Goal: Task Accomplishment & Management: Manage account settings

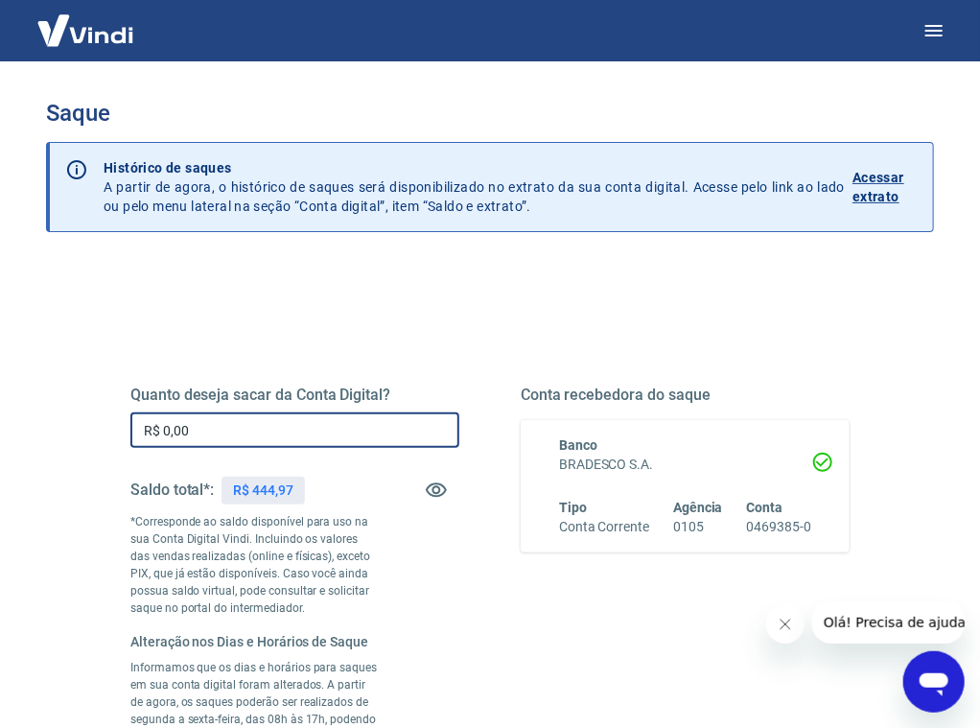
click at [199, 427] on input "R$ 0,00" at bounding box center [294, 429] width 329 height 35
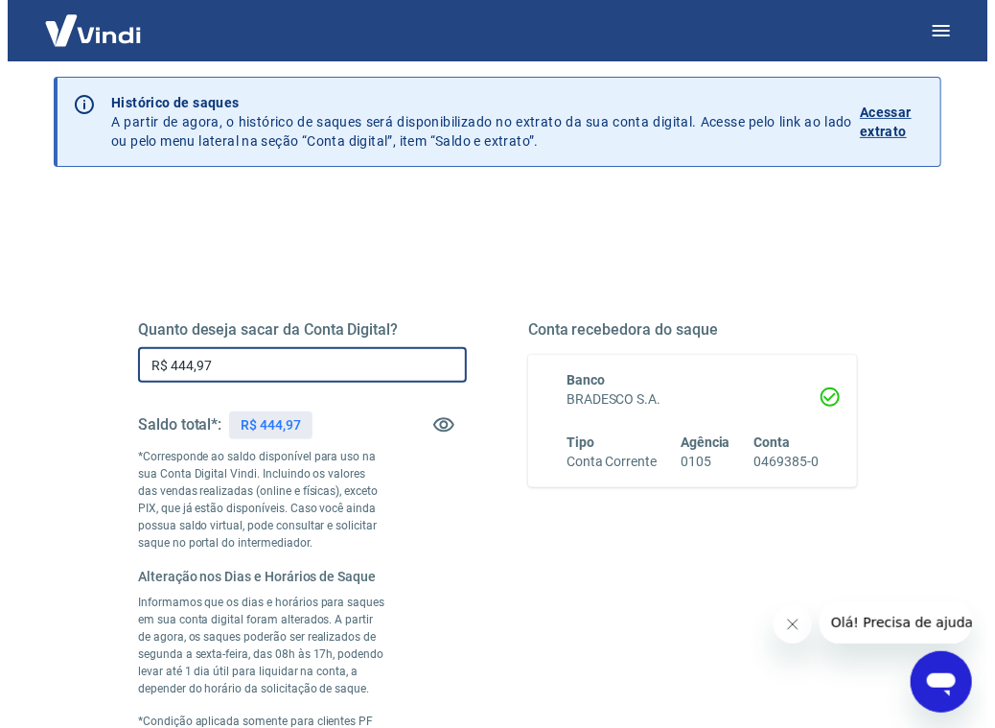
scroll to position [432, 0]
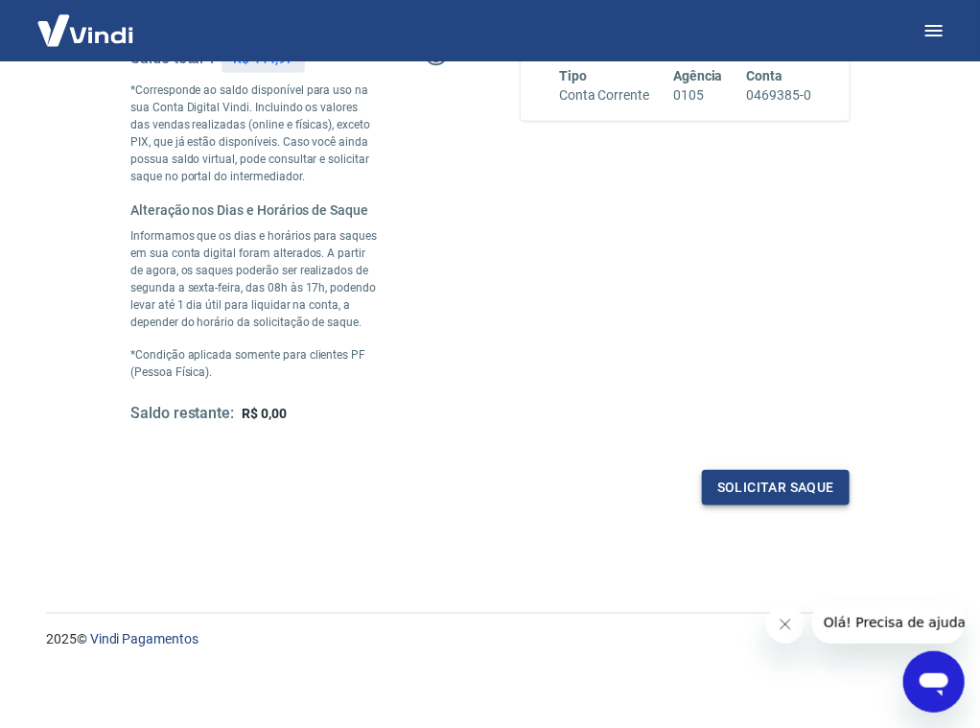
type input "R$ 444,97"
click at [784, 494] on button "Solicitar saque" at bounding box center [776, 487] width 148 height 35
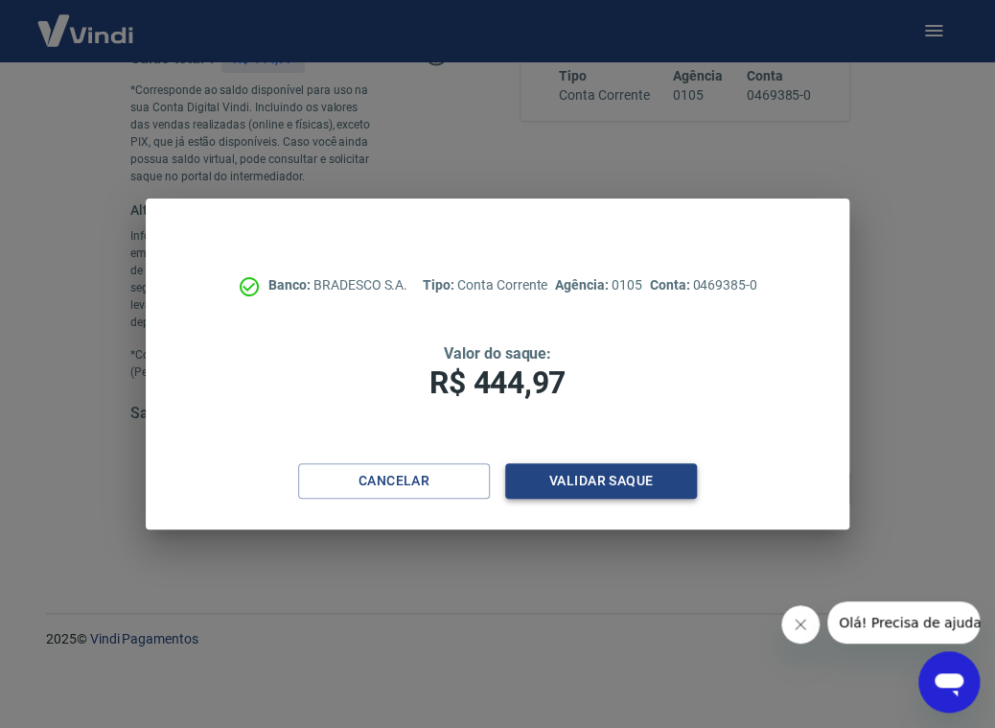
click at [636, 483] on button "Validar saque" at bounding box center [601, 480] width 192 height 35
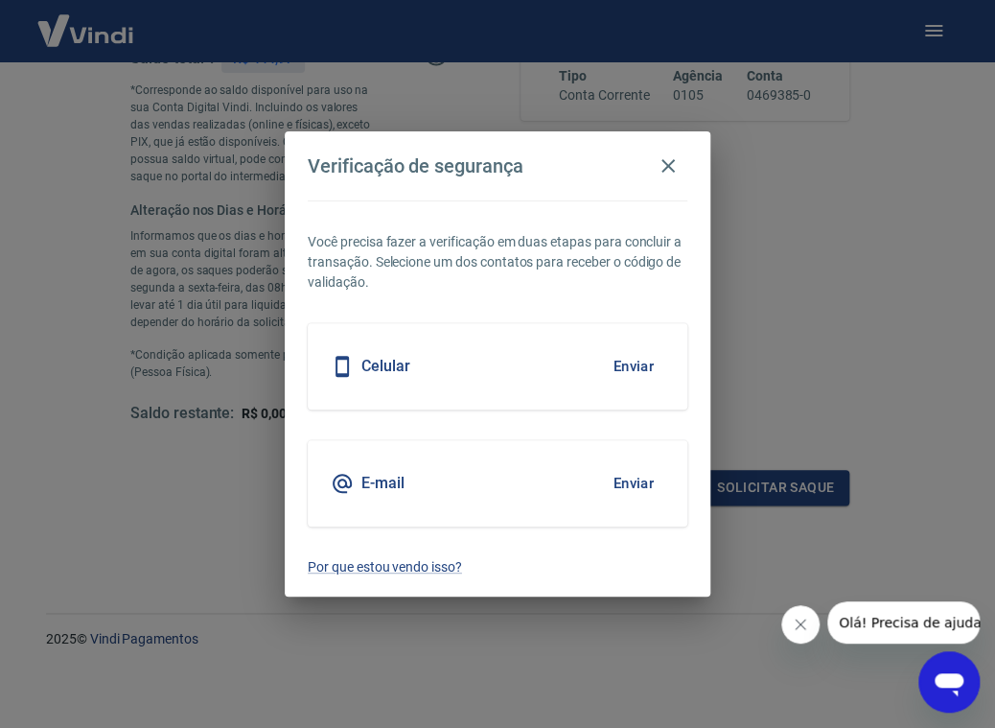
click at [564, 368] on div "Celular Enviar" at bounding box center [498, 366] width 380 height 86
click at [629, 368] on button "Enviar" at bounding box center [633, 366] width 62 height 40
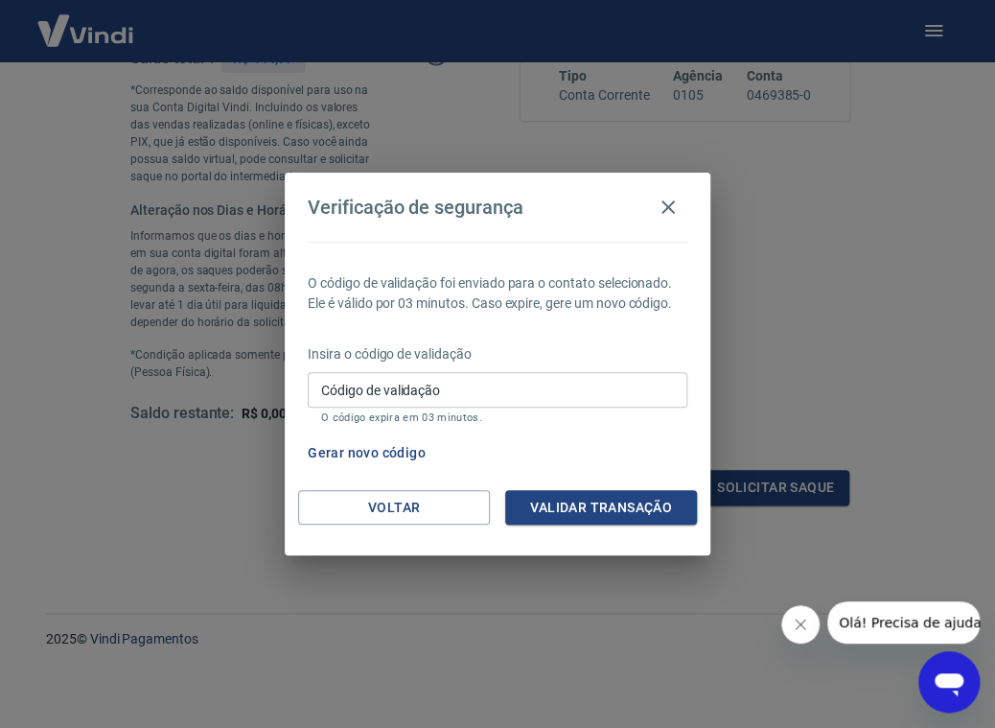
click at [417, 386] on input "Código de validação" at bounding box center [498, 389] width 380 height 35
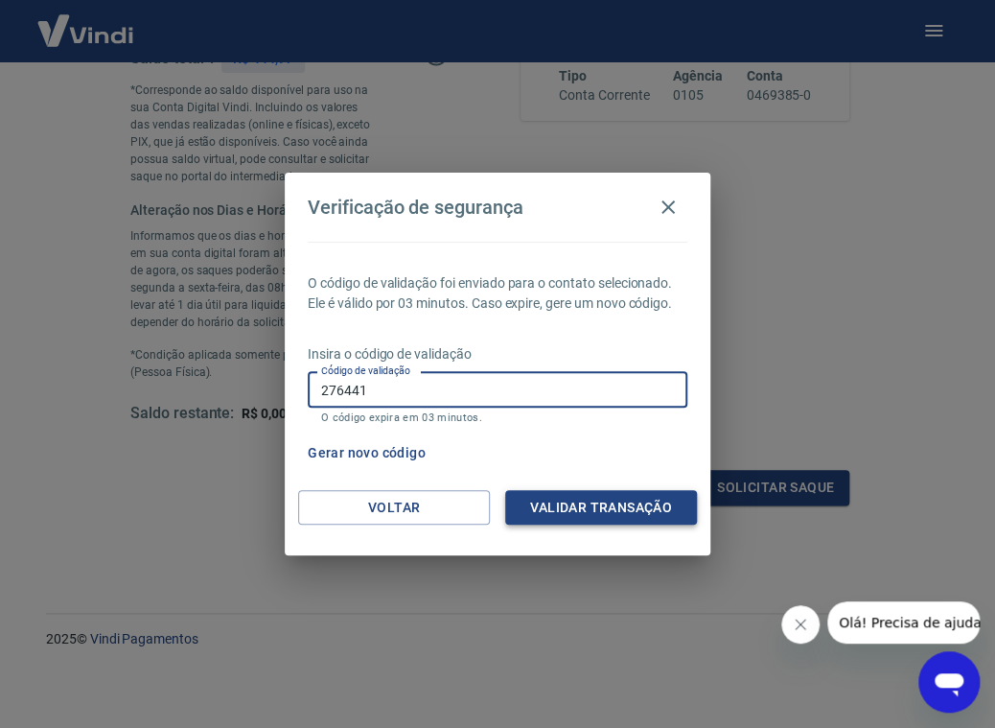
type input "276441"
click at [631, 510] on button "Validar transação" at bounding box center [601, 507] width 192 height 35
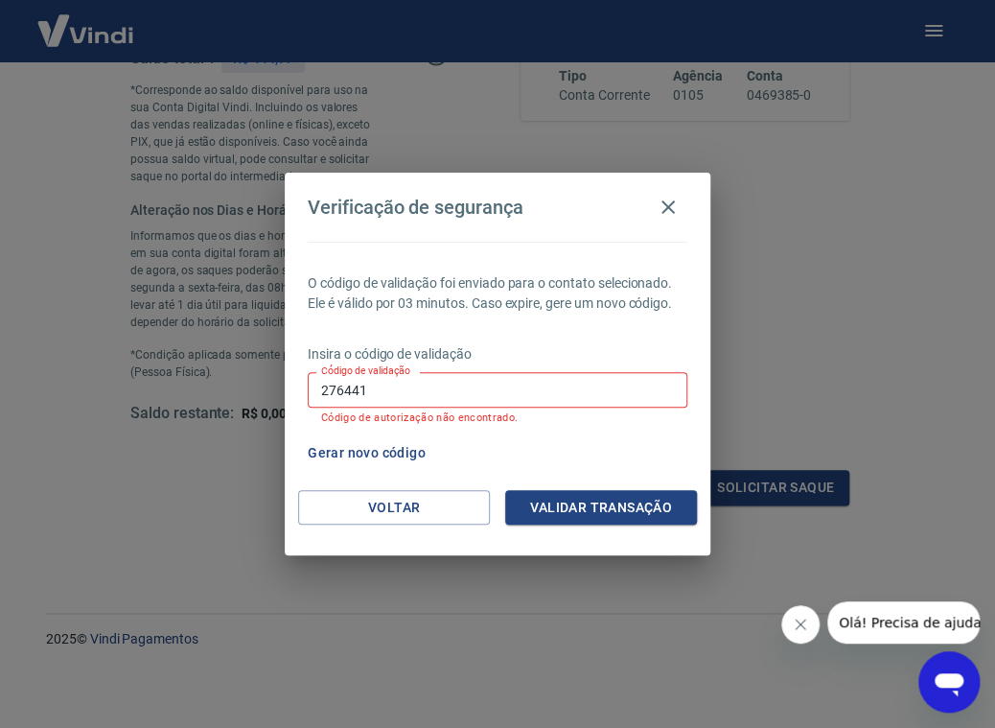
click at [350, 454] on button "Gerar novo código" at bounding box center [366, 452] width 133 height 35
click at [436, 507] on button "Voltar" at bounding box center [394, 507] width 192 height 35
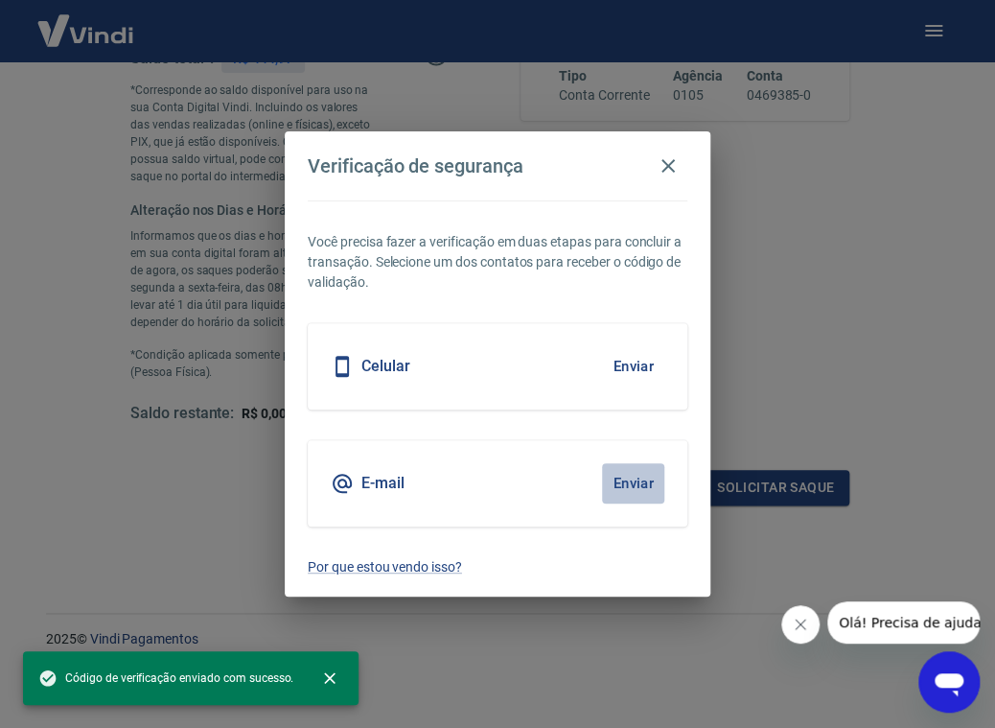
click at [626, 487] on button "Enviar" at bounding box center [633, 483] width 62 height 40
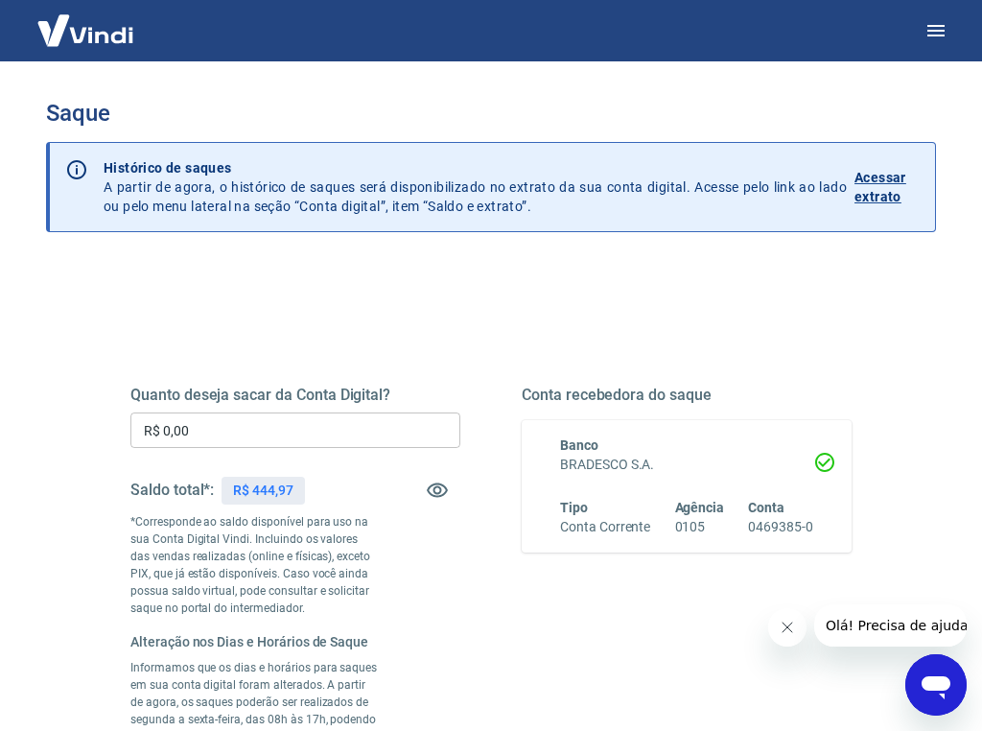
click at [155, 424] on input "R$ 0,00" at bounding box center [295, 429] width 330 height 35
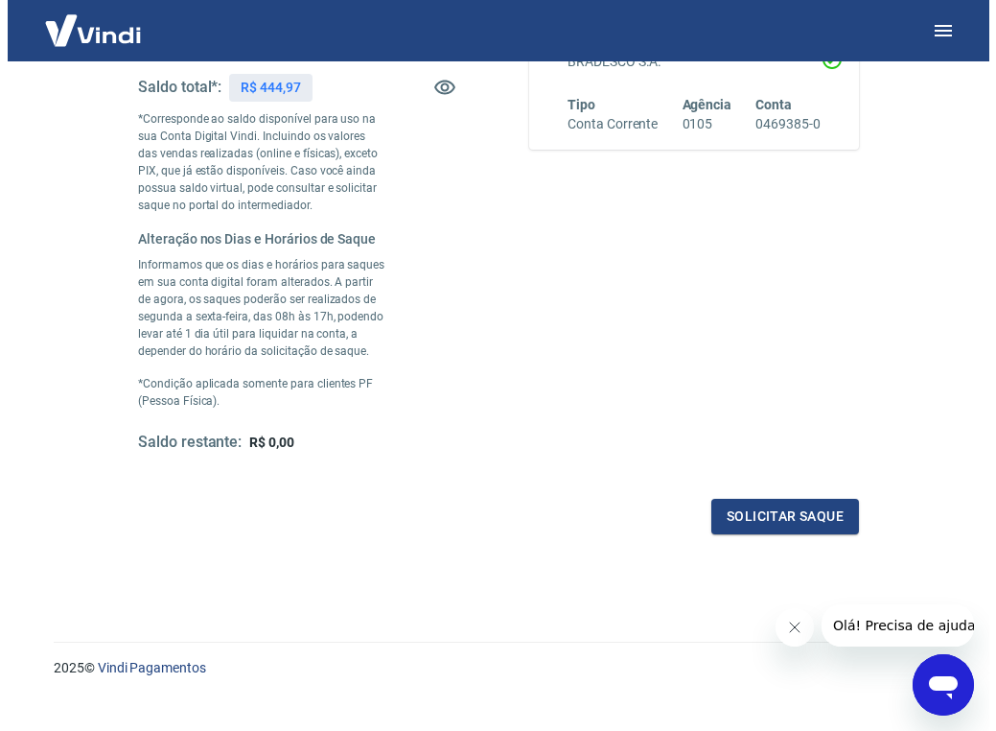
scroll to position [430, 0]
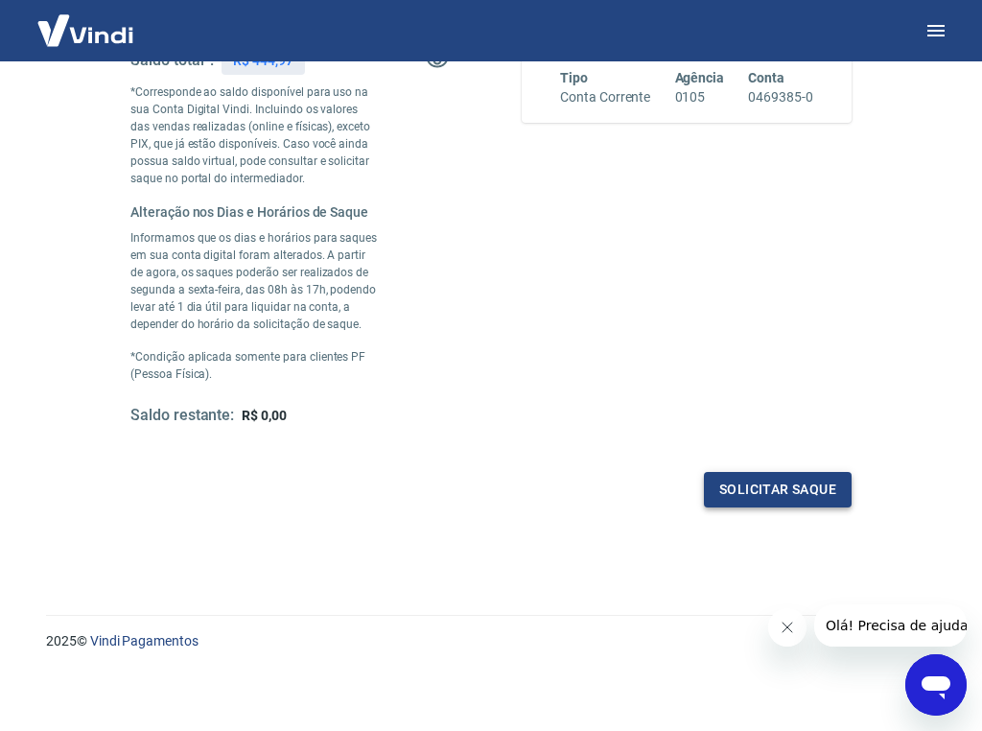
type input "R$ 444,97"
click at [779, 489] on button "Solicitar saque" at bounding box center [778, 489] width 148 height 35
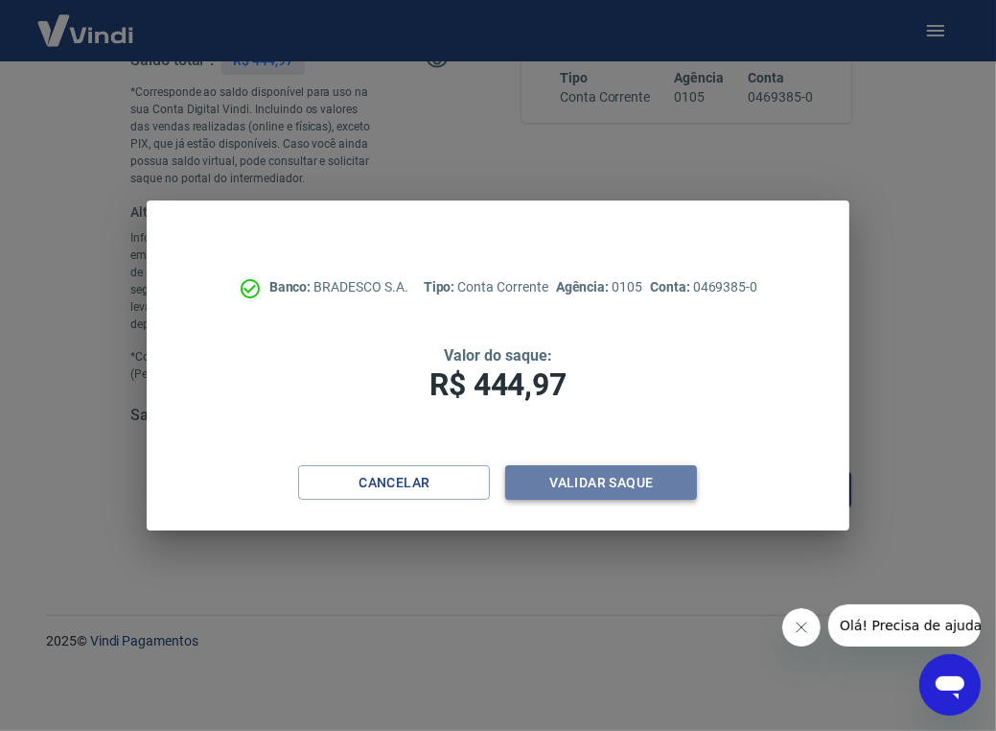
click at [597, 489] on button "Validar saque" at bounding box center [601, 482] width 192 height 35
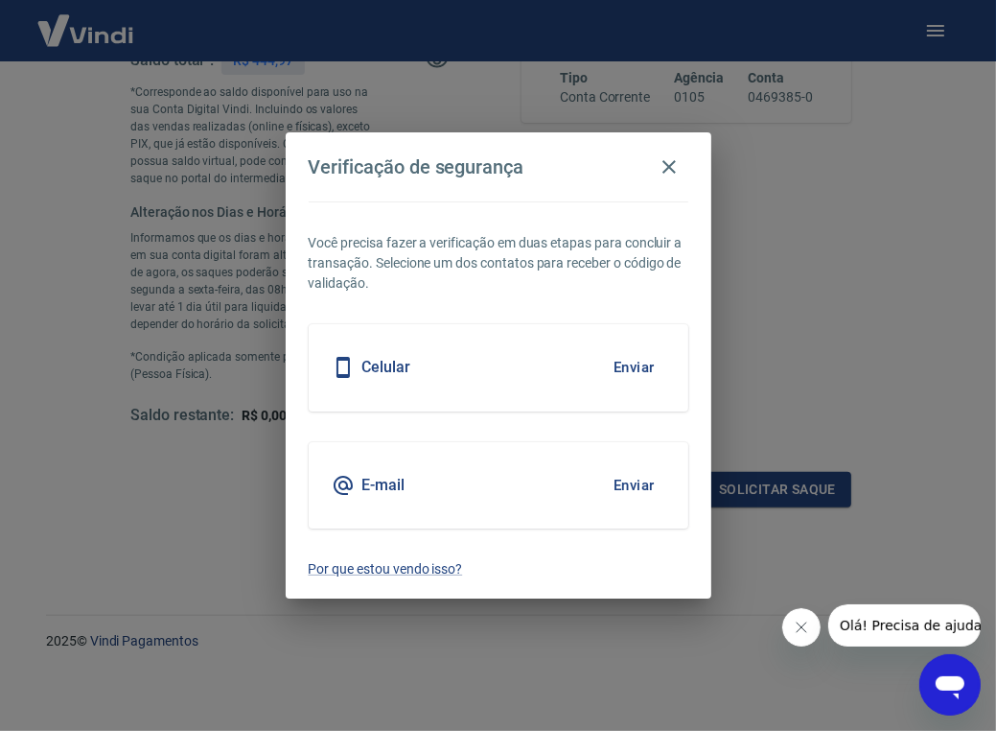
click at [626, 482] on button "Enviar" at bounding box center [634, 485] width 62 height 40
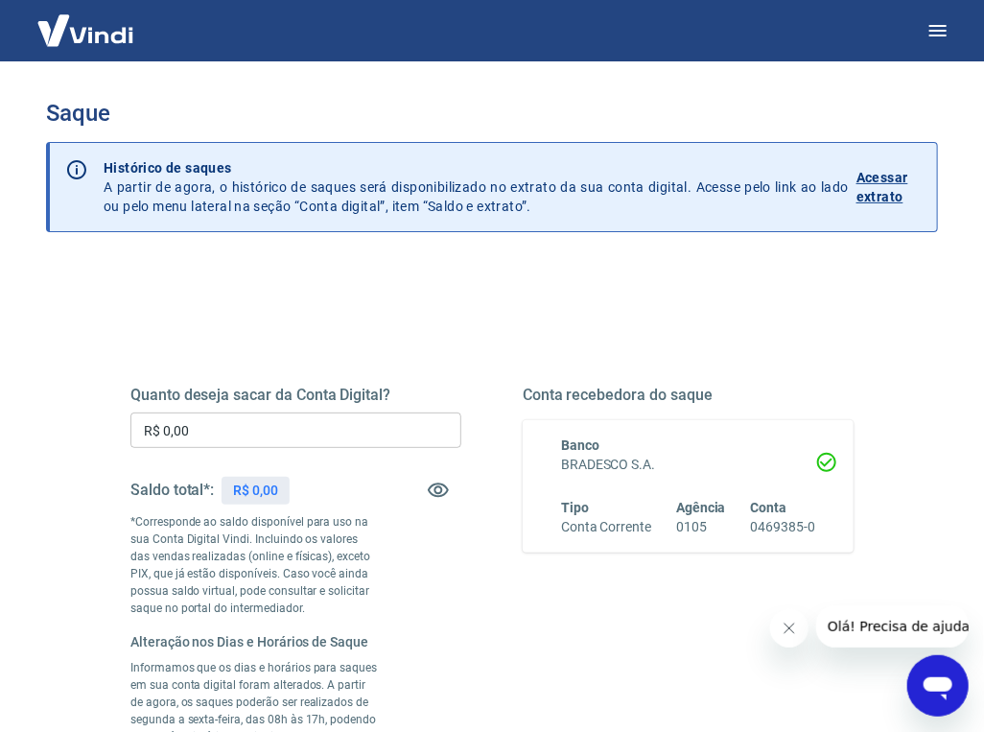
click at [181, 433] on input "R$ 0,00" at bounding box center [295, 429] width 331 height 35
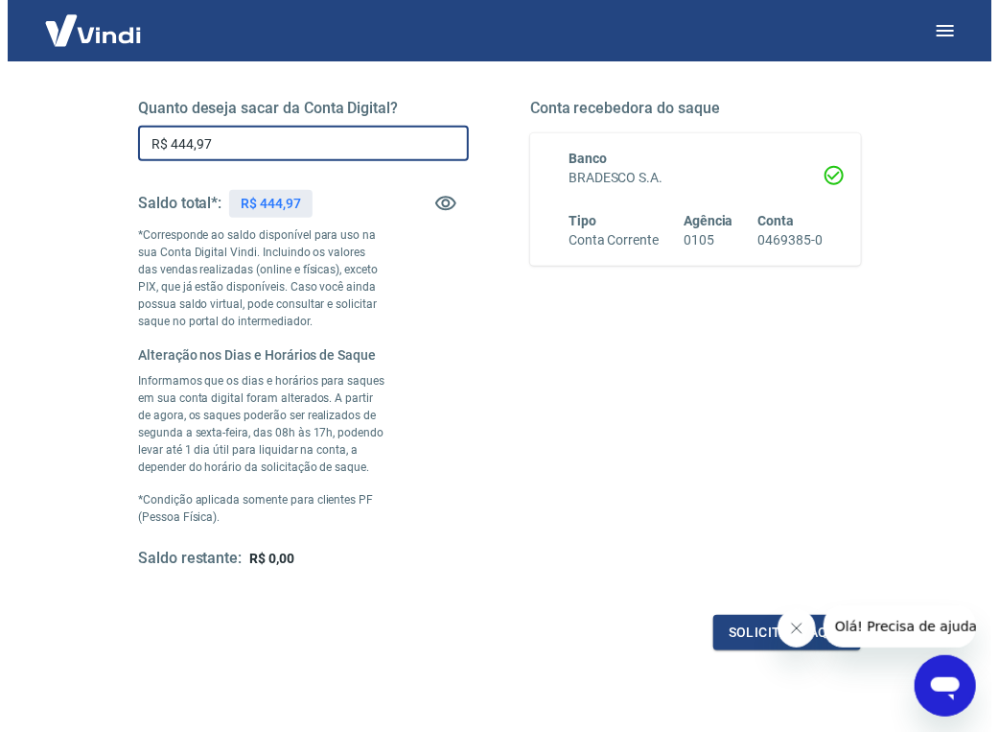
scroll to position [288, 0]
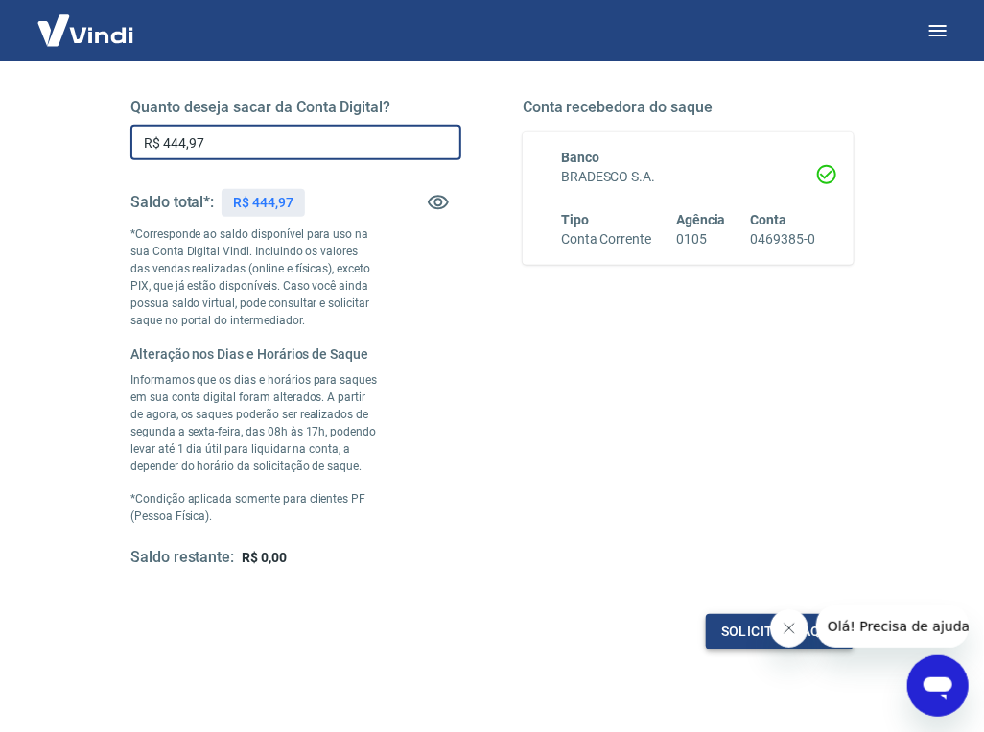
type input "R$ 444,97"
click at [740, 630] on button "Solicitar saque" at bounding box center [780, 631] width 148 height 35
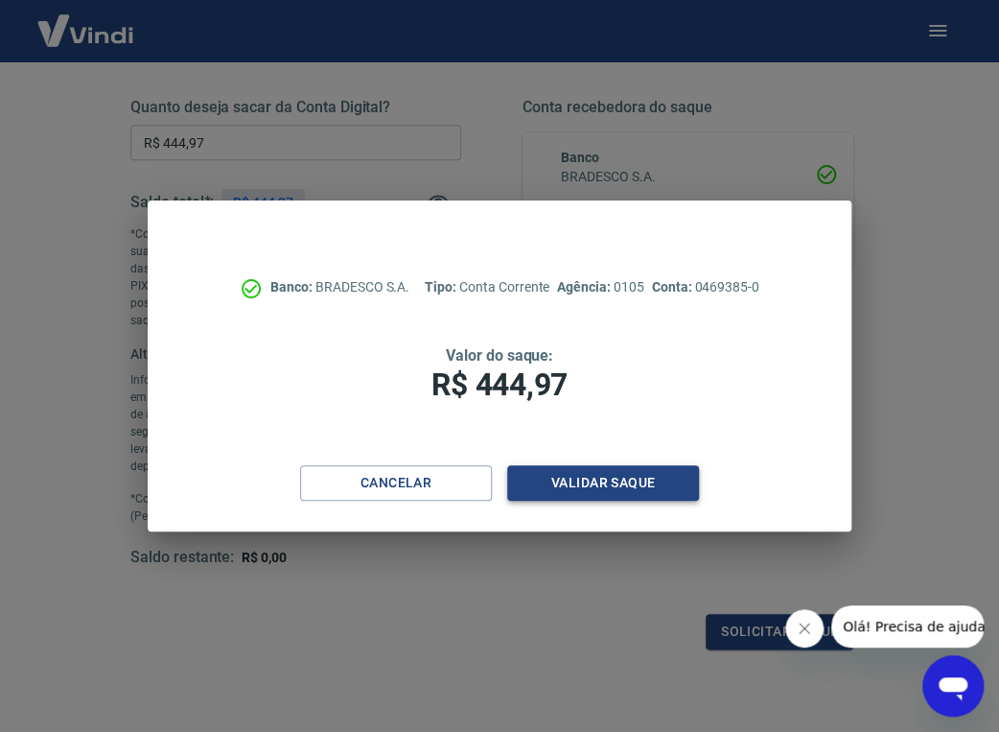
click at [570, 480] on button "Validar saque" at bounding box center [603, 482] width 192 height 35
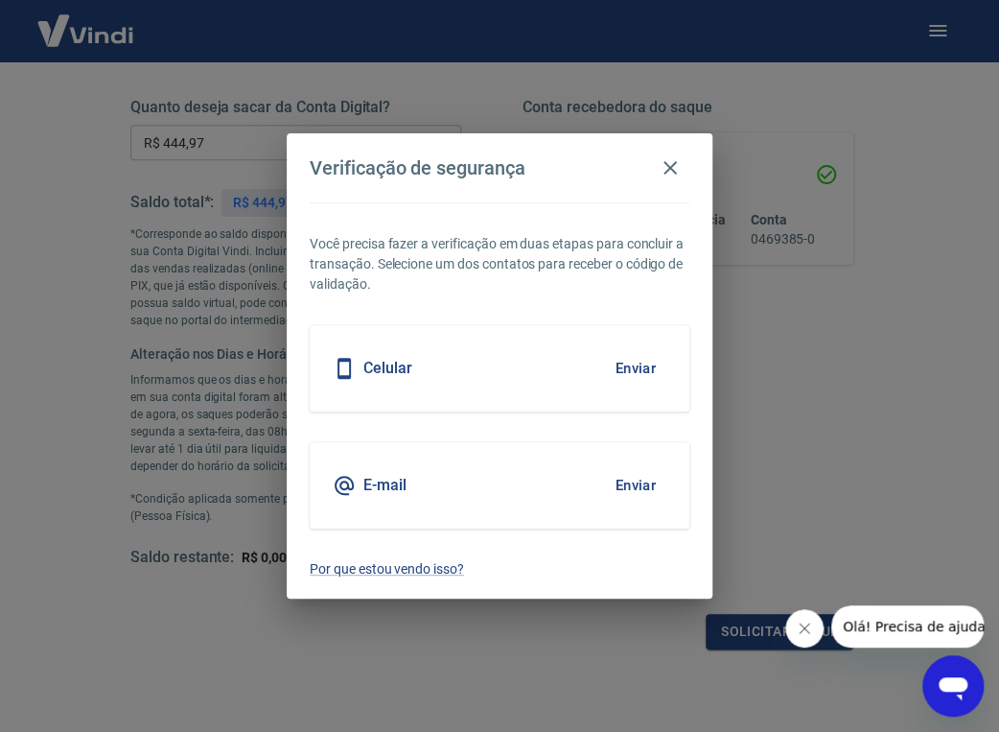
click at [639, 487] on button "Enviar" at bounding box center [635, 485] width 62 height 40
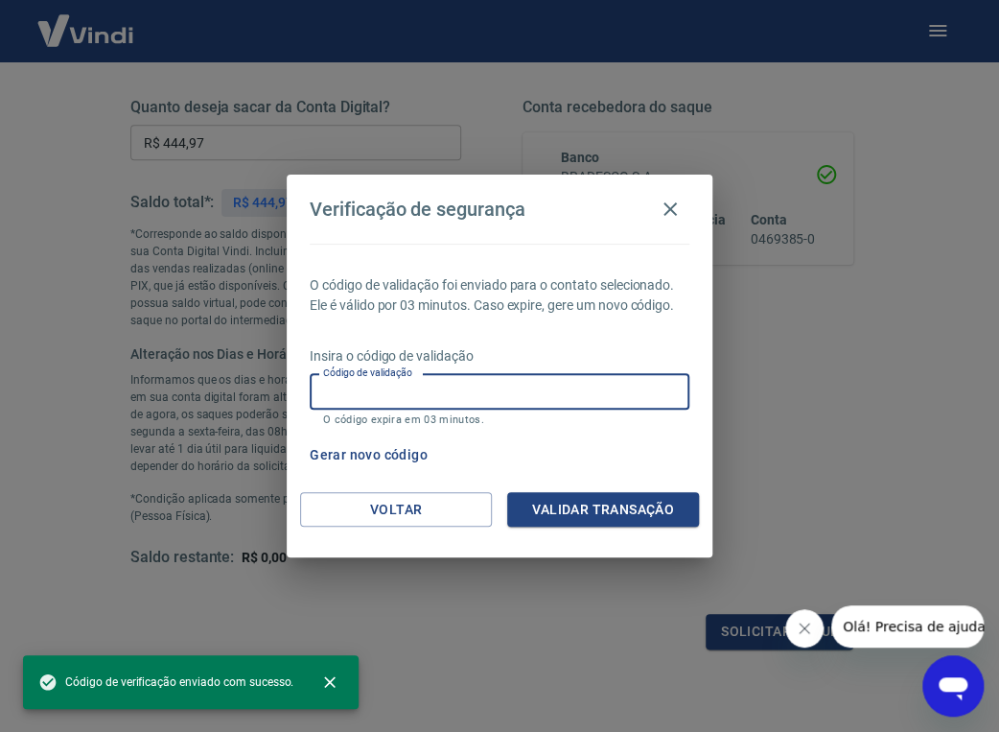
click at [403, 392] on input "Código de validação" at bounding box center [500, 391] width 380 height 35
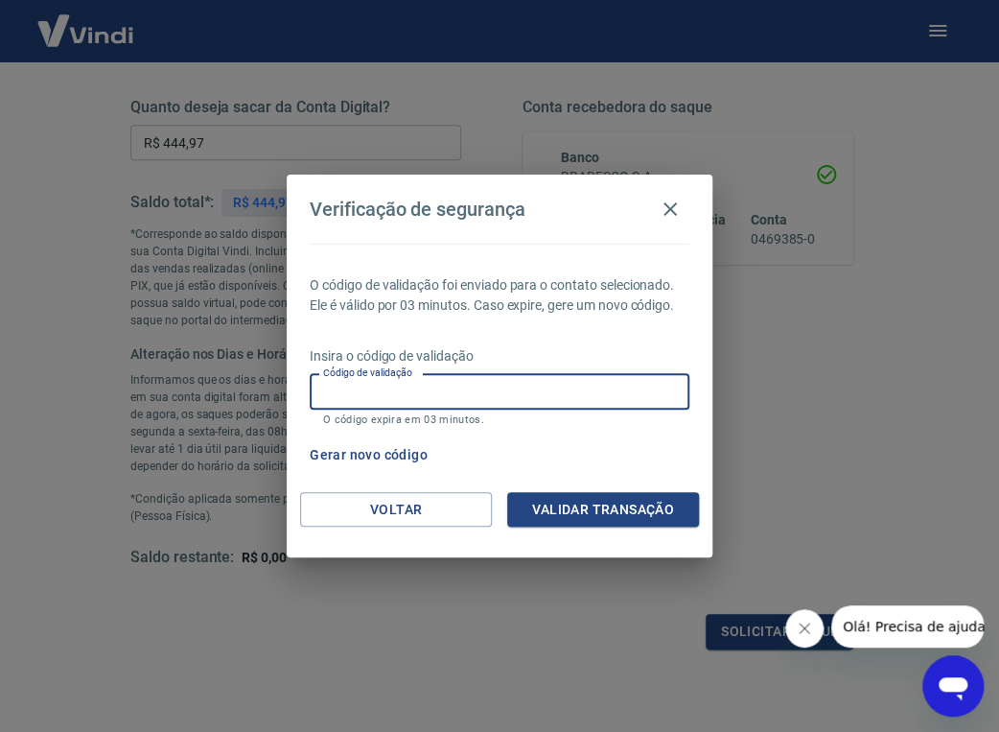
paste input "303528"
type input "303528"
click at [560, 510] on button "Validar transação" at bounding box center [603, 509] width 192 height 35
